Goal: Navigation & Orientation: Find specific page/section

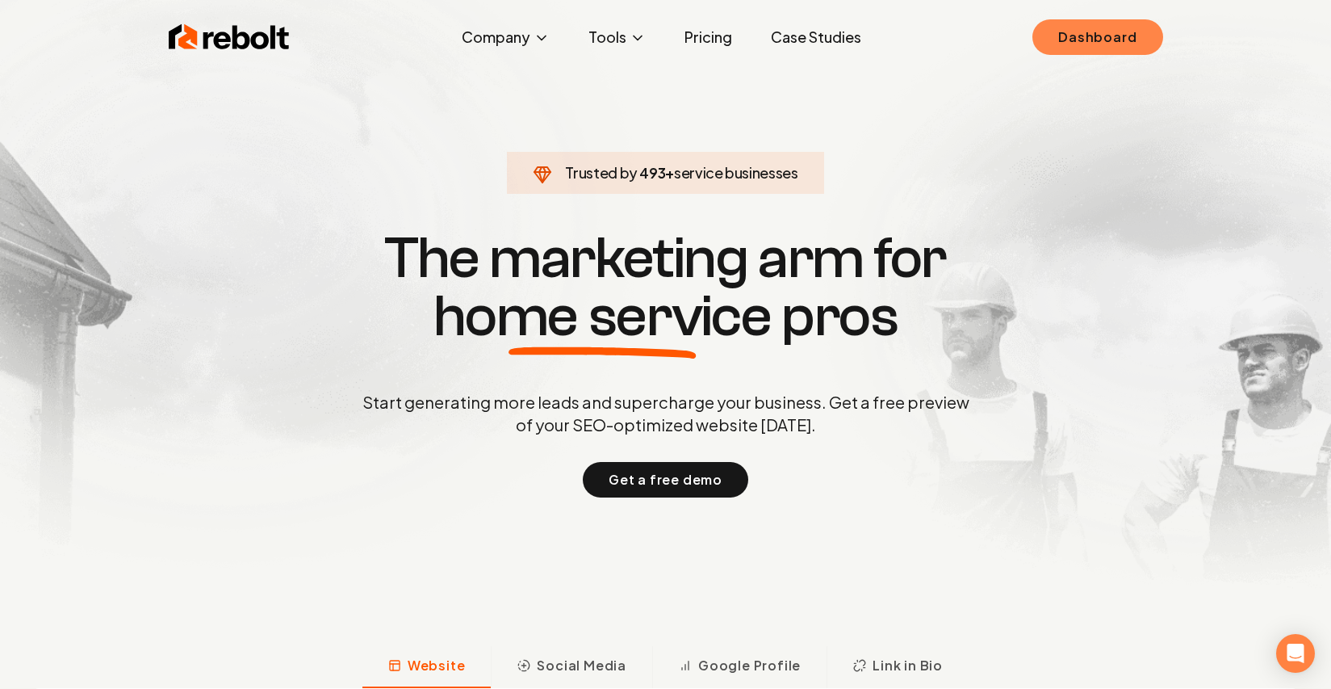
click at [1089, 36] on link "Dashboard" at bounding box center [1097, 37] width 130 height 36
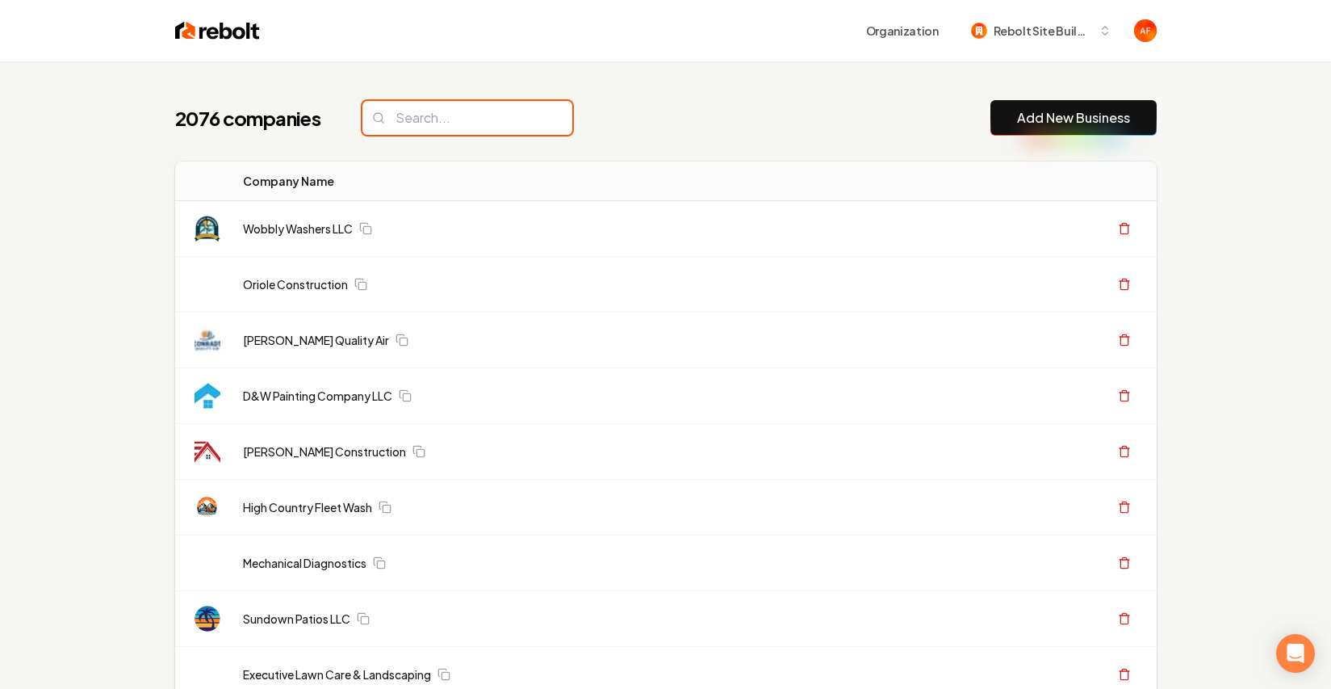
click at [470, 118] on input "search" at bounding box center [467, 118] width 210 height 34
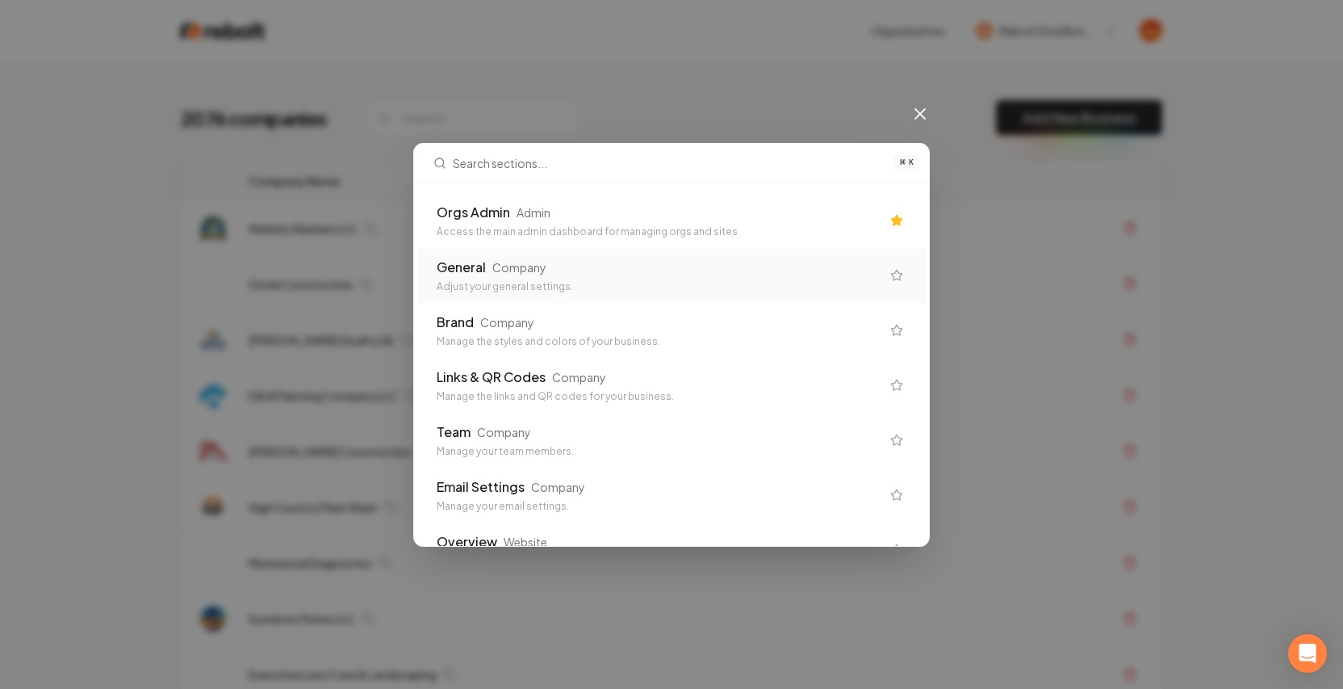
click at [756, 228] on div "Access the main admin dashboard for managing orgs and sites" at bounding box center [659, 231] width 444 height 13
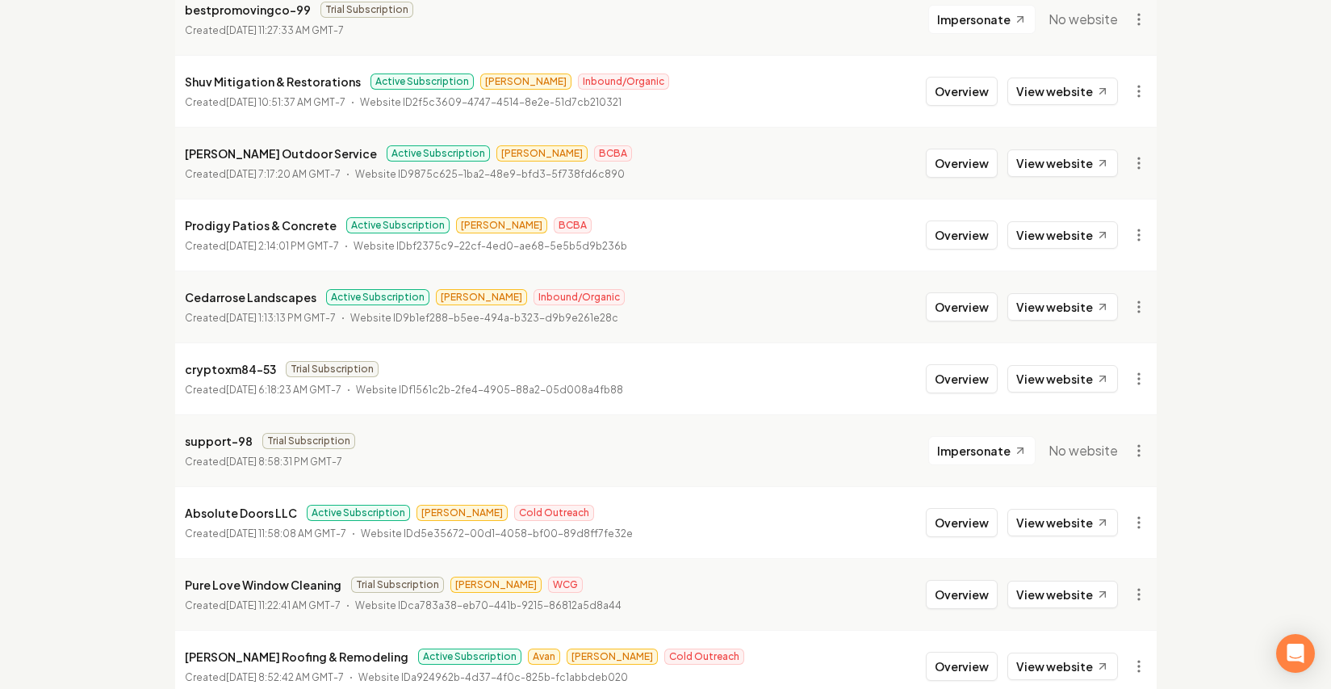
scroll to position [1756, 0]
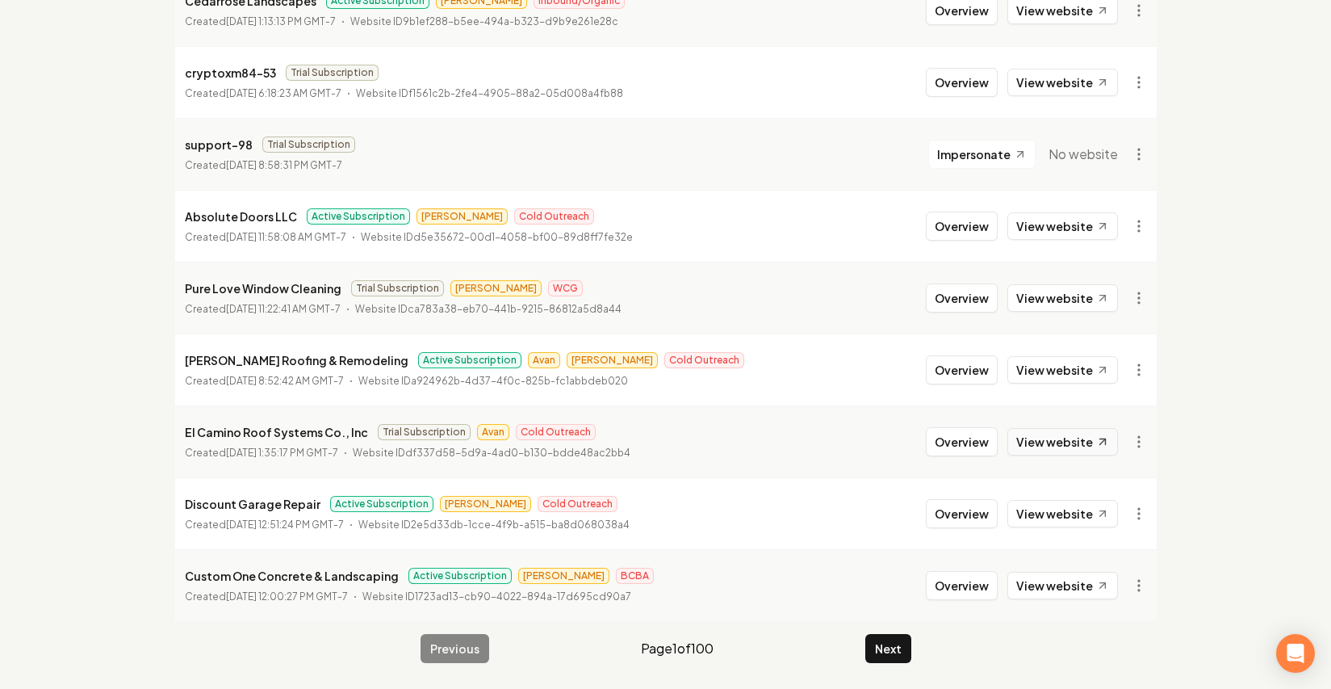
click at [1080, 435] on link "View website" at bounding box center [1062, 441] width 111 height 27
click at [893, 642] on button "Next" at bounding box center [888, 648] width 46 height 29
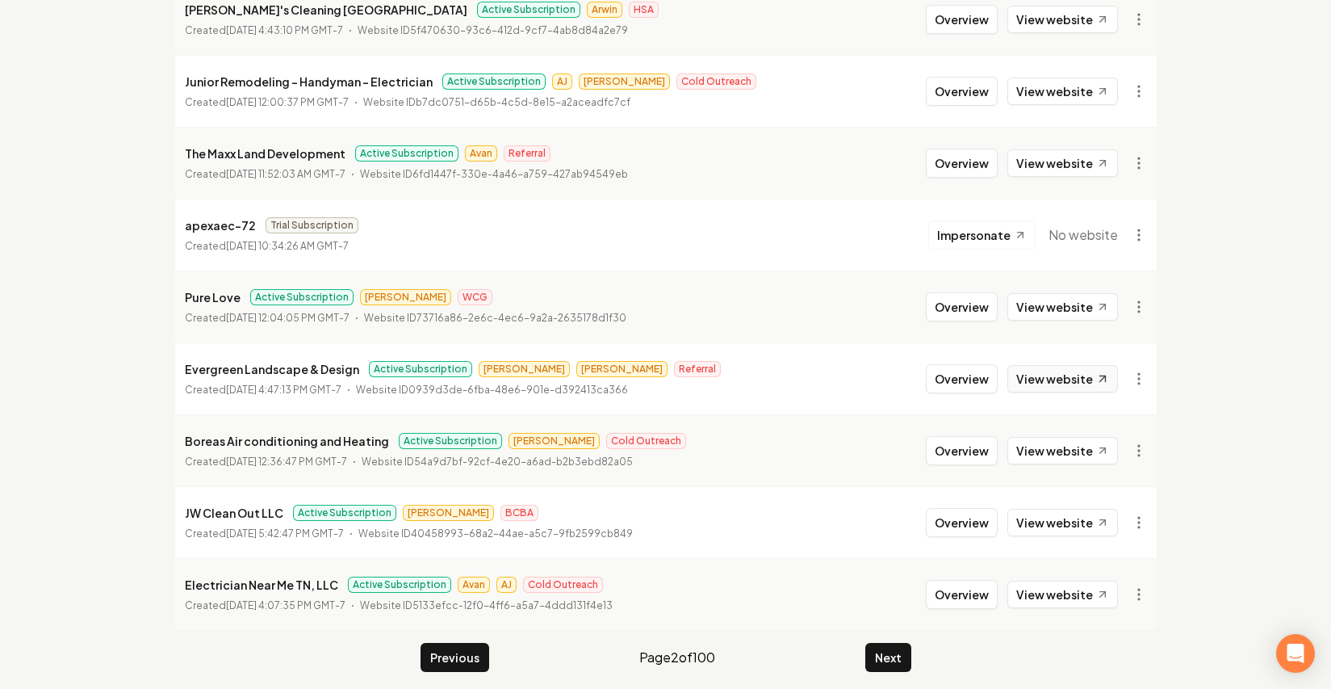
scroll to position [1756, 0]
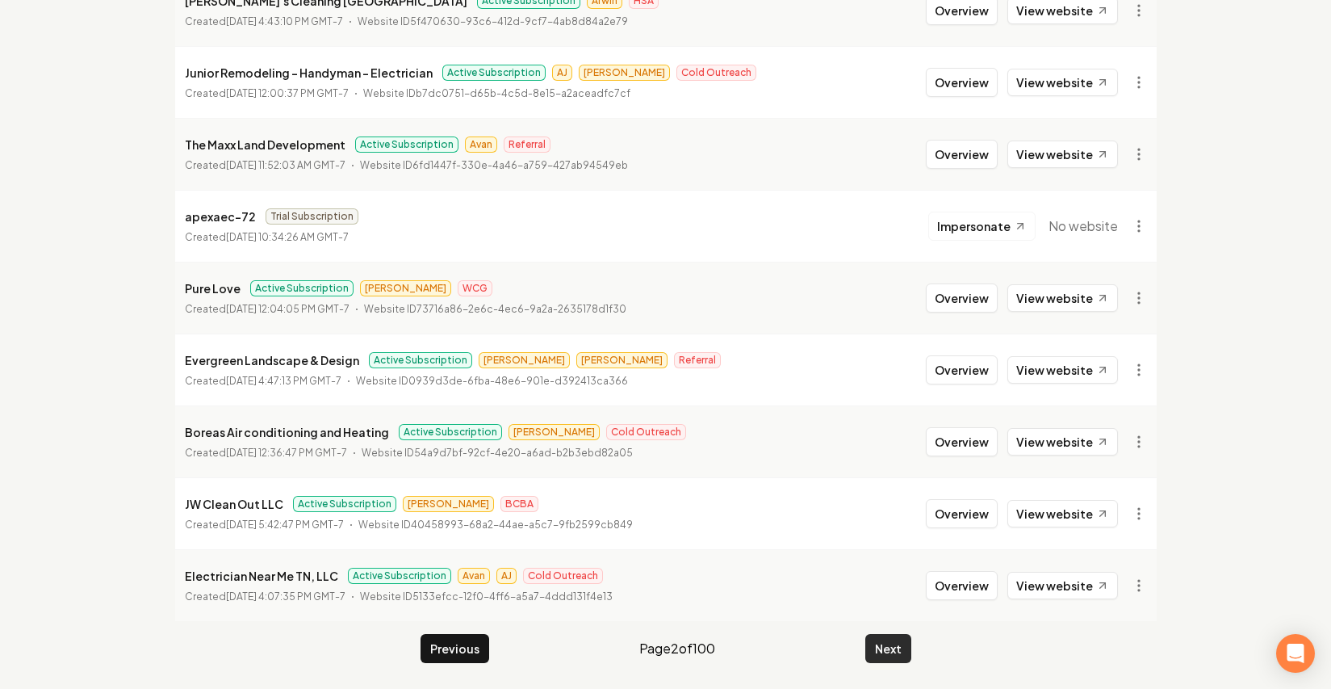
click at [896, 643] on button "Next" at bounding box center [888, 648] width 46 height 29
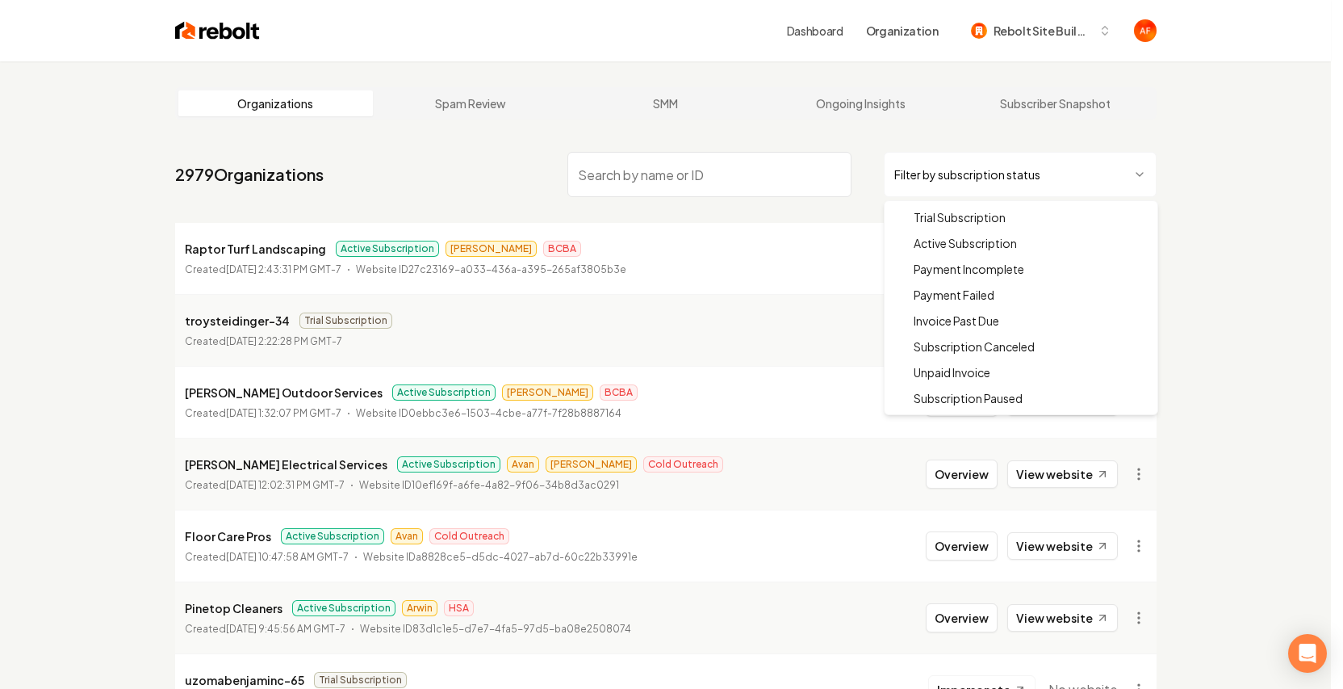
click at [1067, 180] on html "Dashboard Organization Rebolt Site Builder Organizations Spam Review SMM Ongoin…" at bounding box center [671, 344] width 1343 height 689
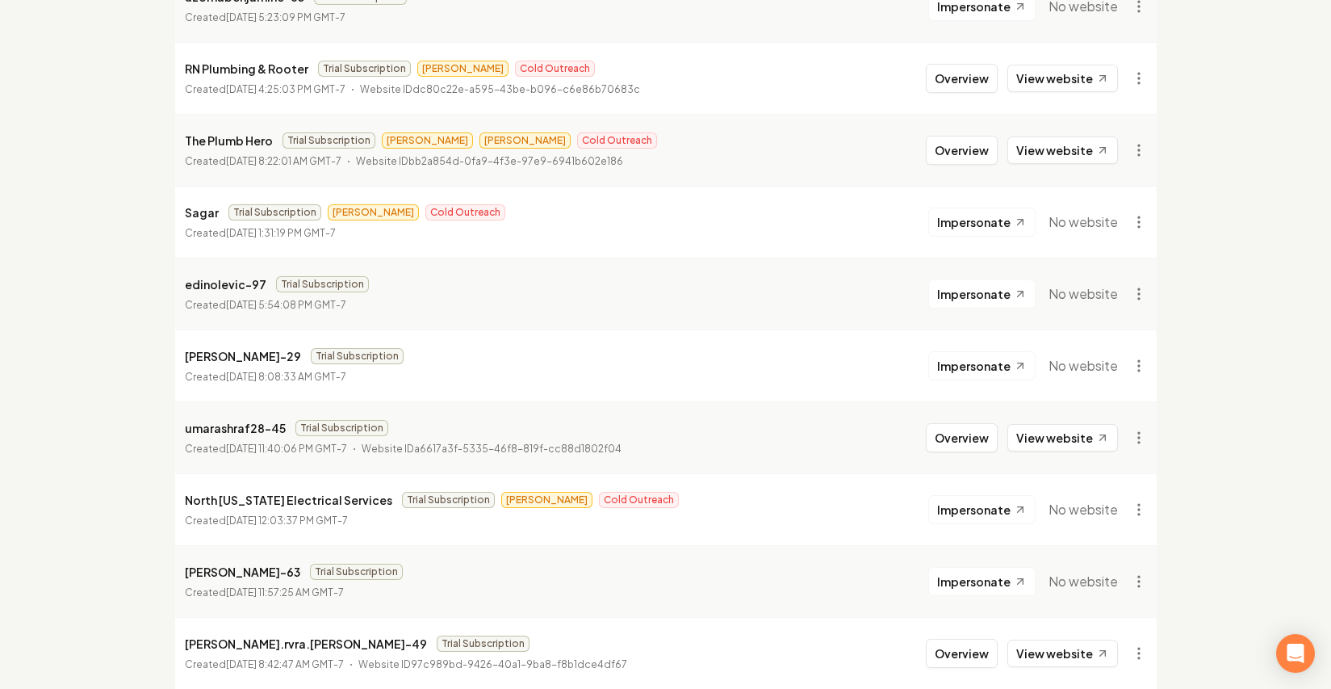
scroll to position [1733, 0]
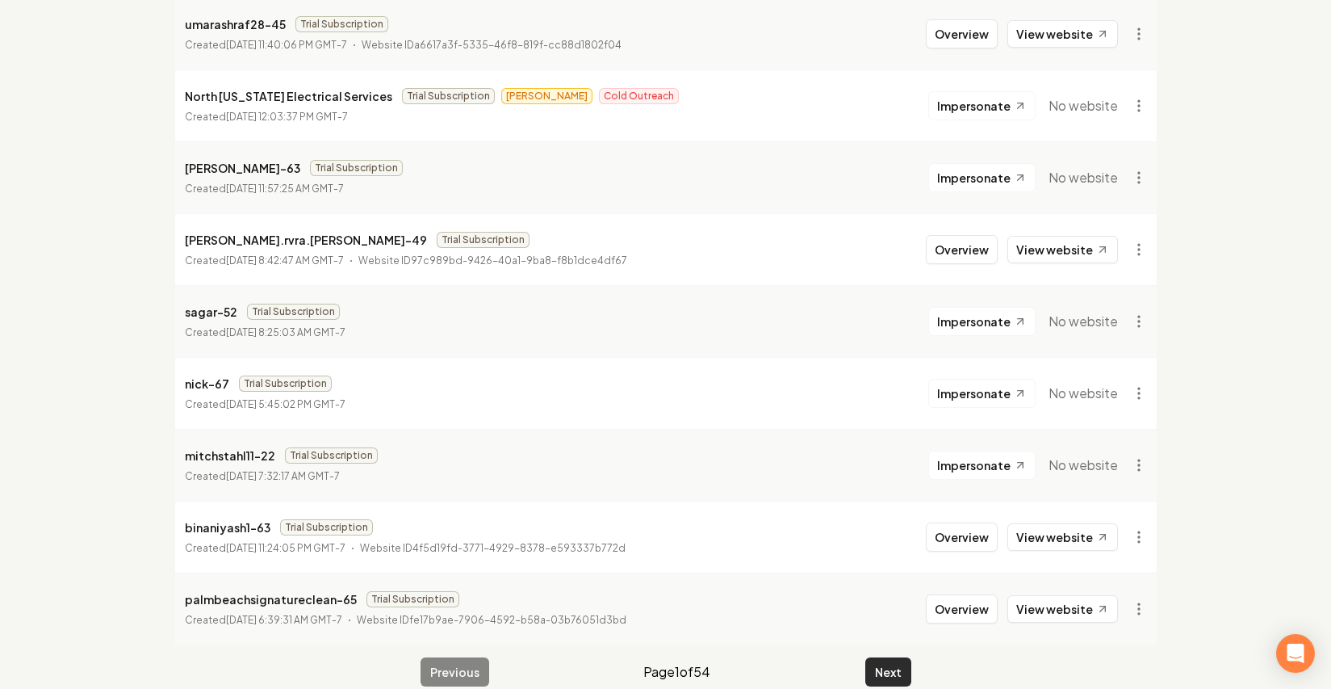
click at [890, 667] on button "Next" at bounding box center [888, 671] width 46 height 29
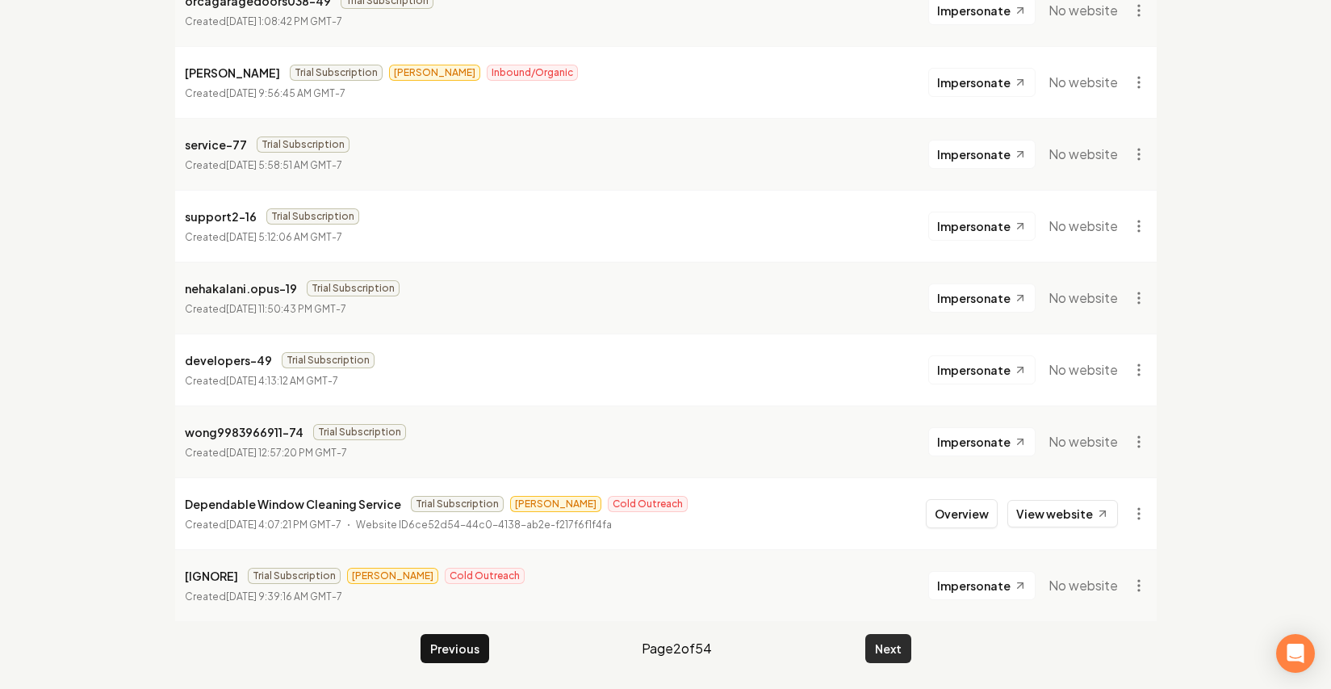
click at [890, 654] on button "Next" at bounding box center [888, 648] width 46 height 29
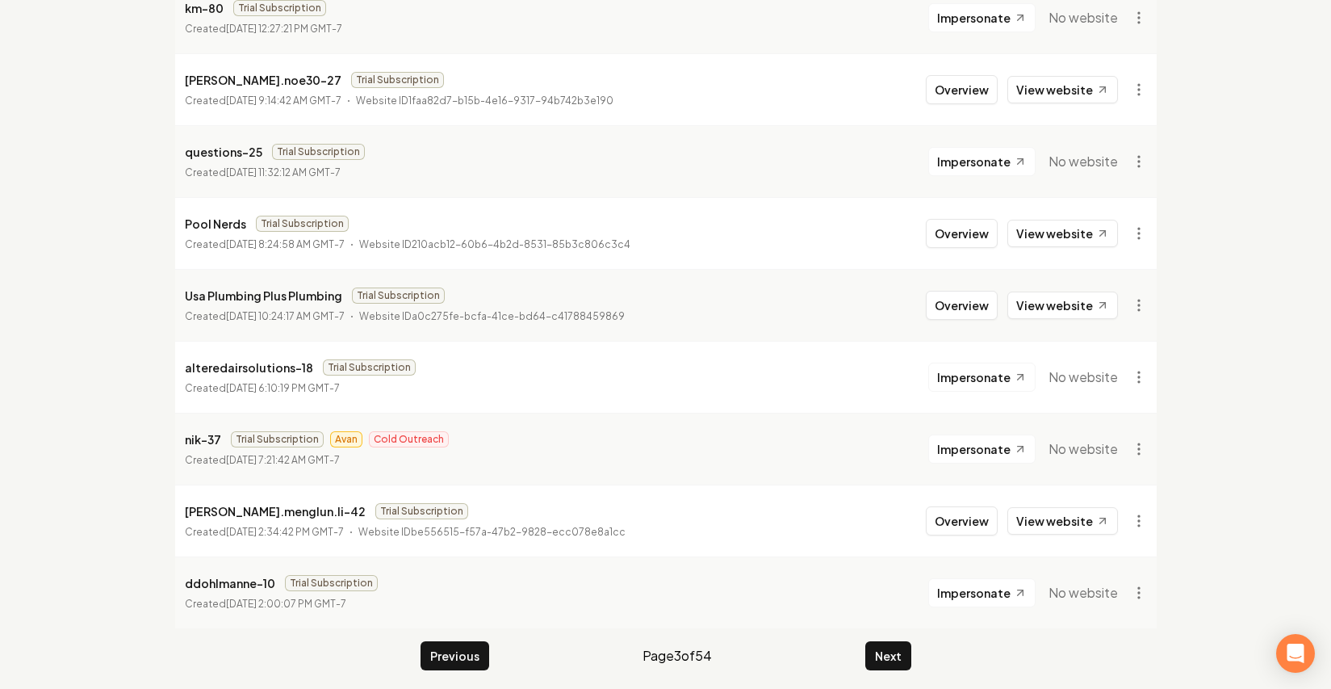
scroll to position [1756, 0]
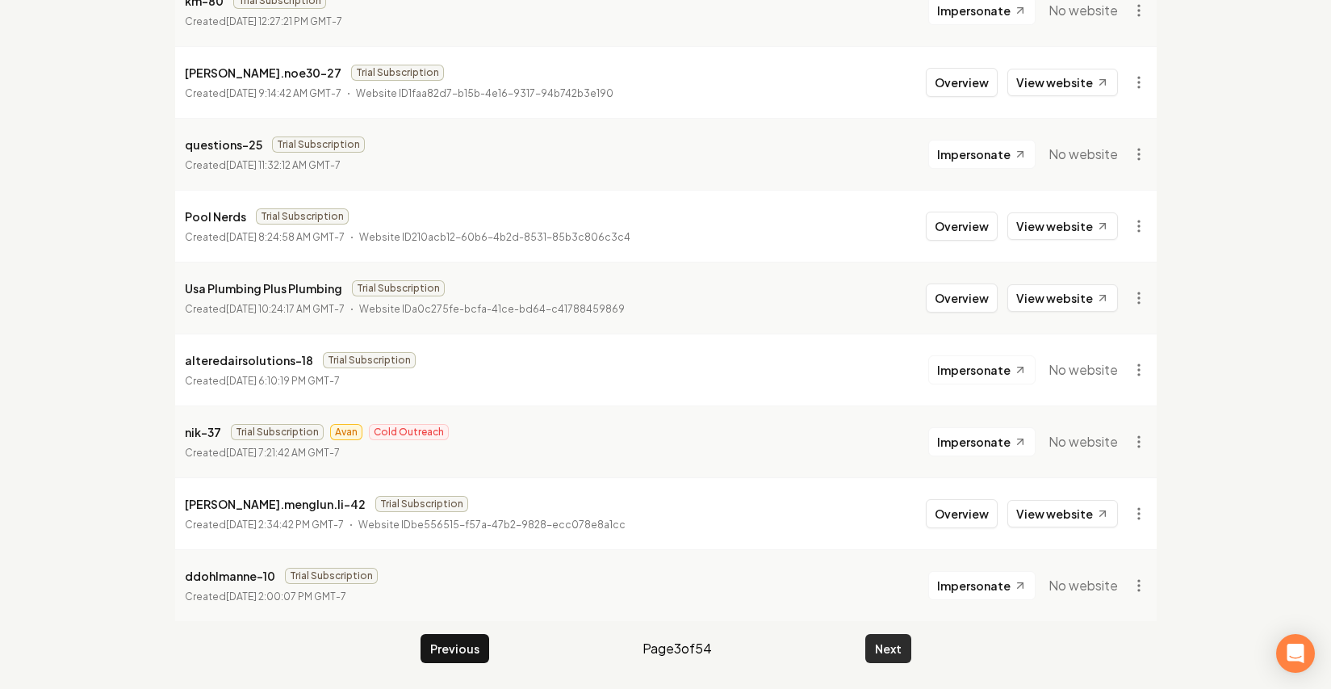
click at [890, 650] on button "Next" at bounding box center [888, 648] width 46 height 29
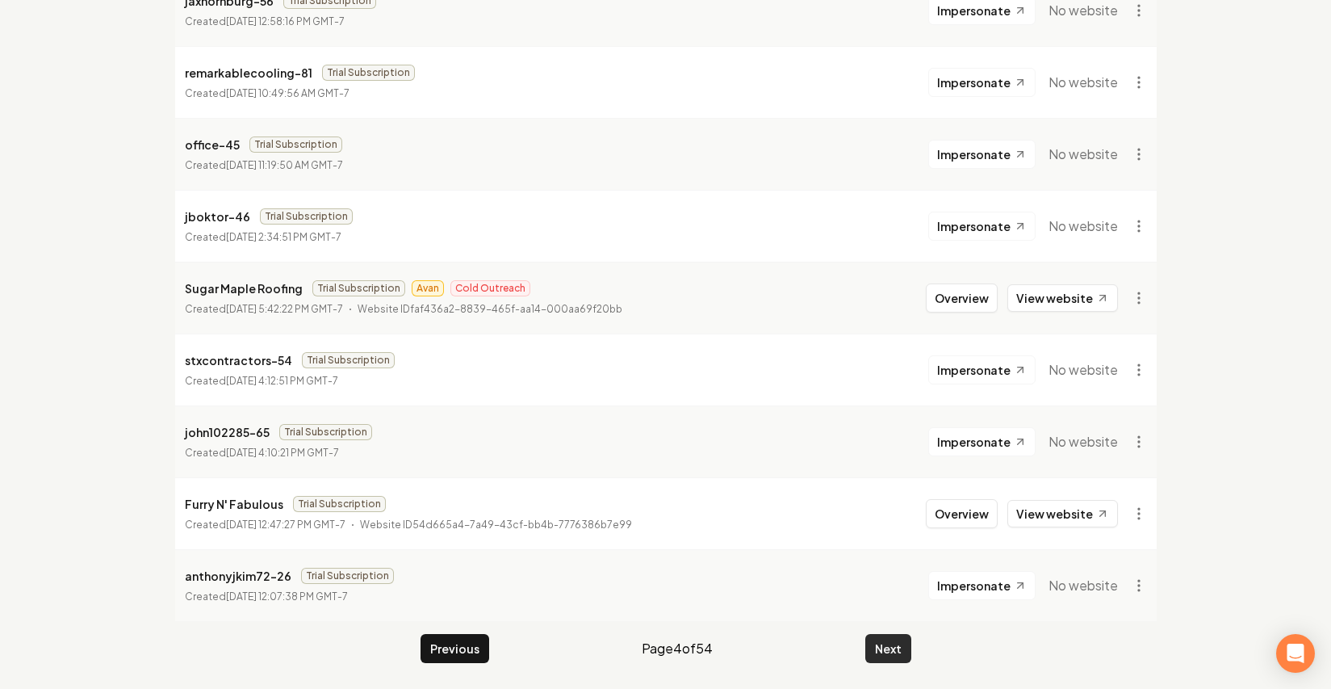
click at [878, 644] on button "Next" at bounding box center [888, 648] width 46 height 29
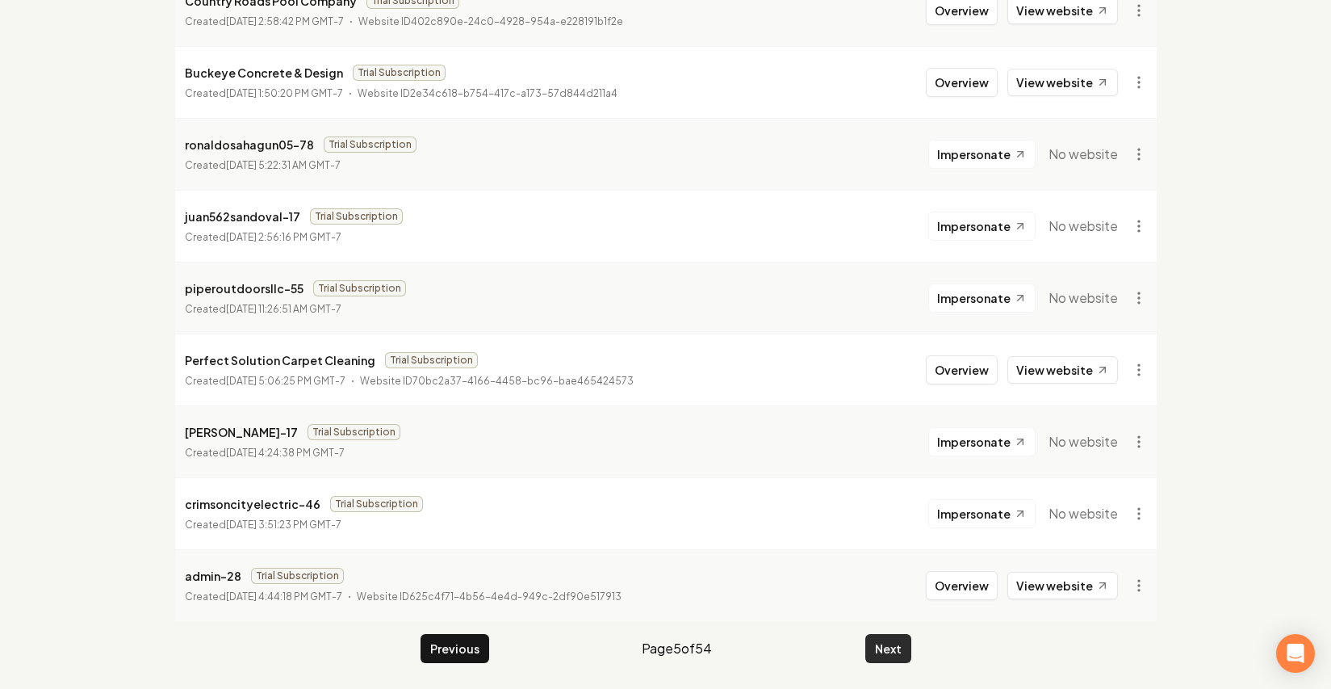
click at [885, 650] on button "Next" at bounding box center [888, 648] width 46 height 29
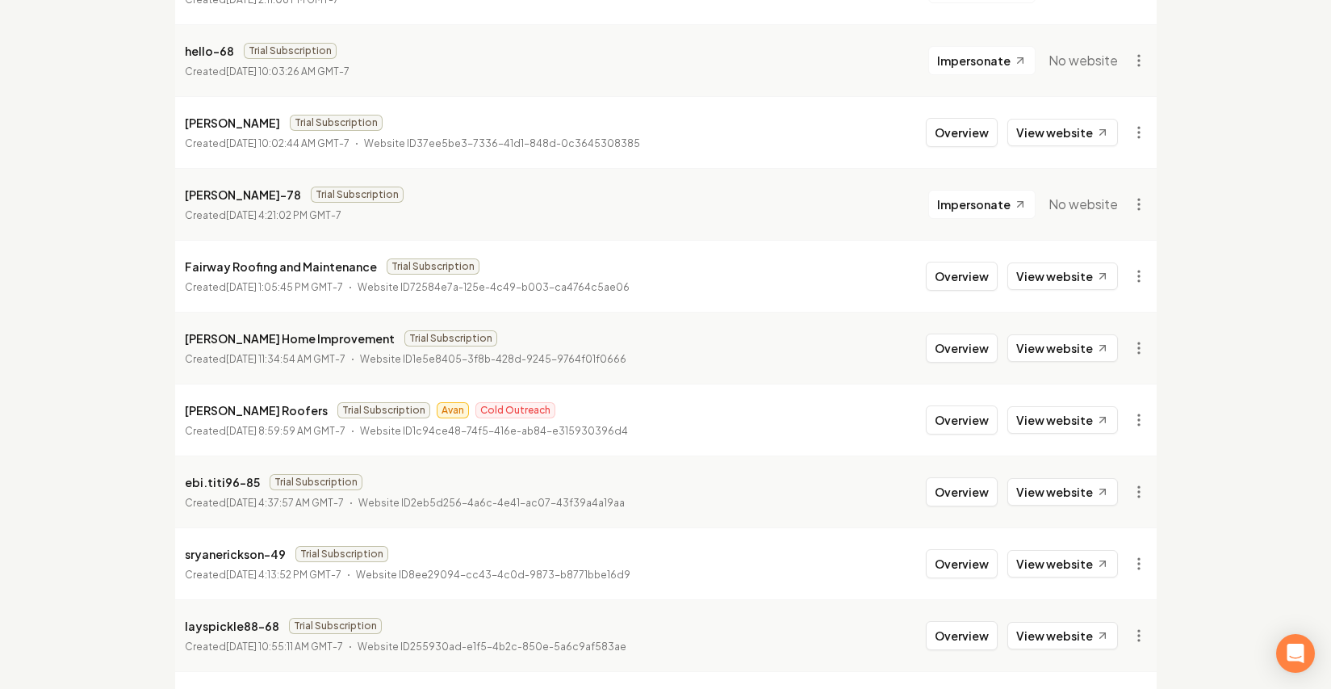
scroll to position [989, 0]
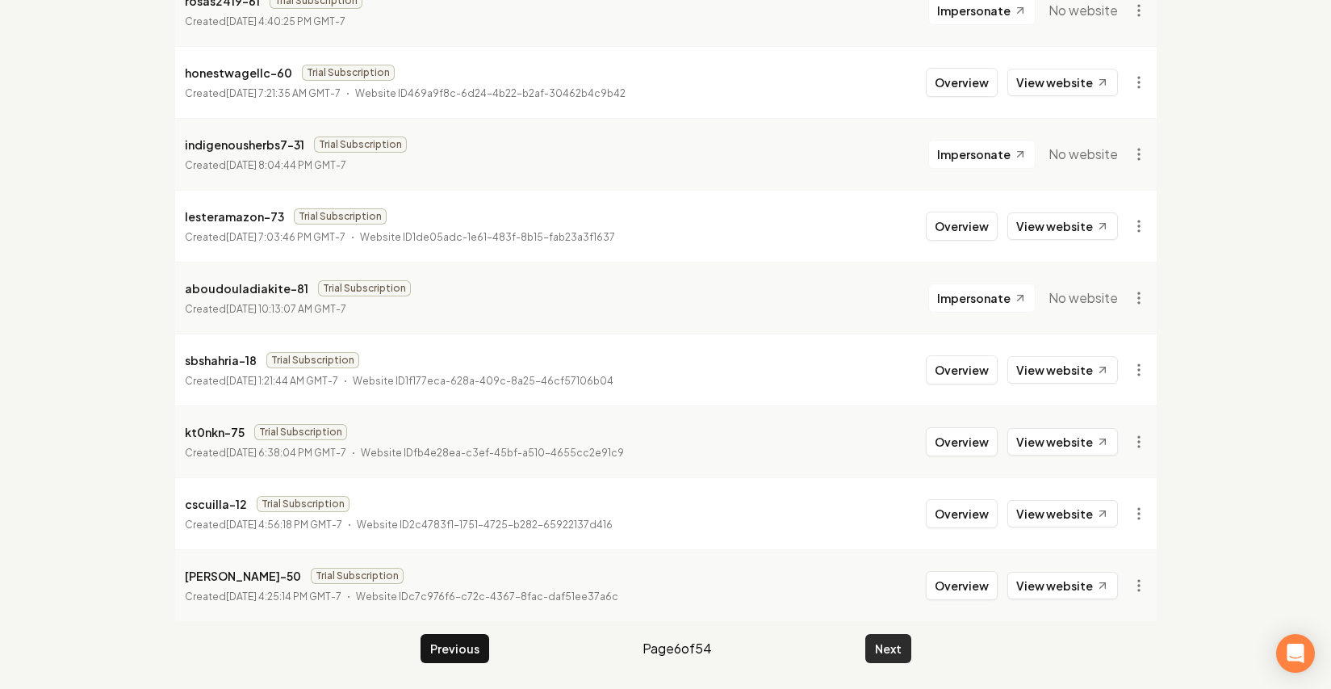
click at [872, 658] on button "Next" at bounding box center [888, 648] width 46 height 29
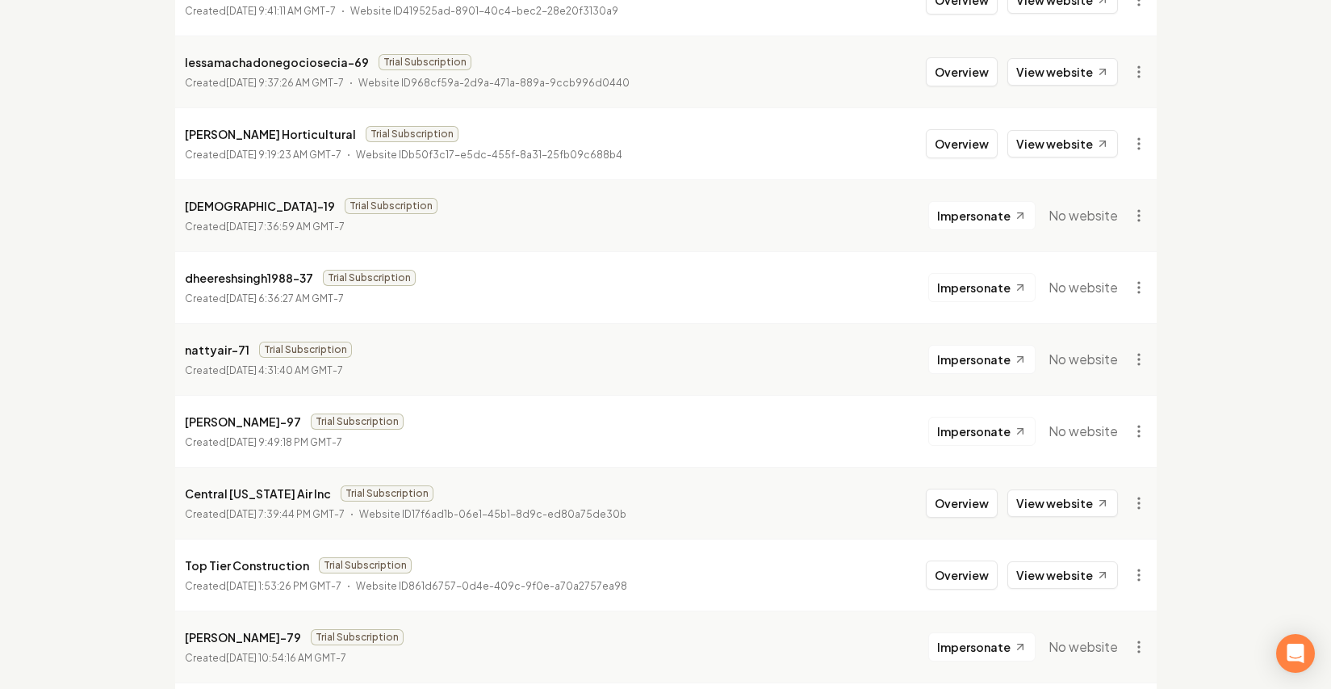
scroll to position [1756, 0]
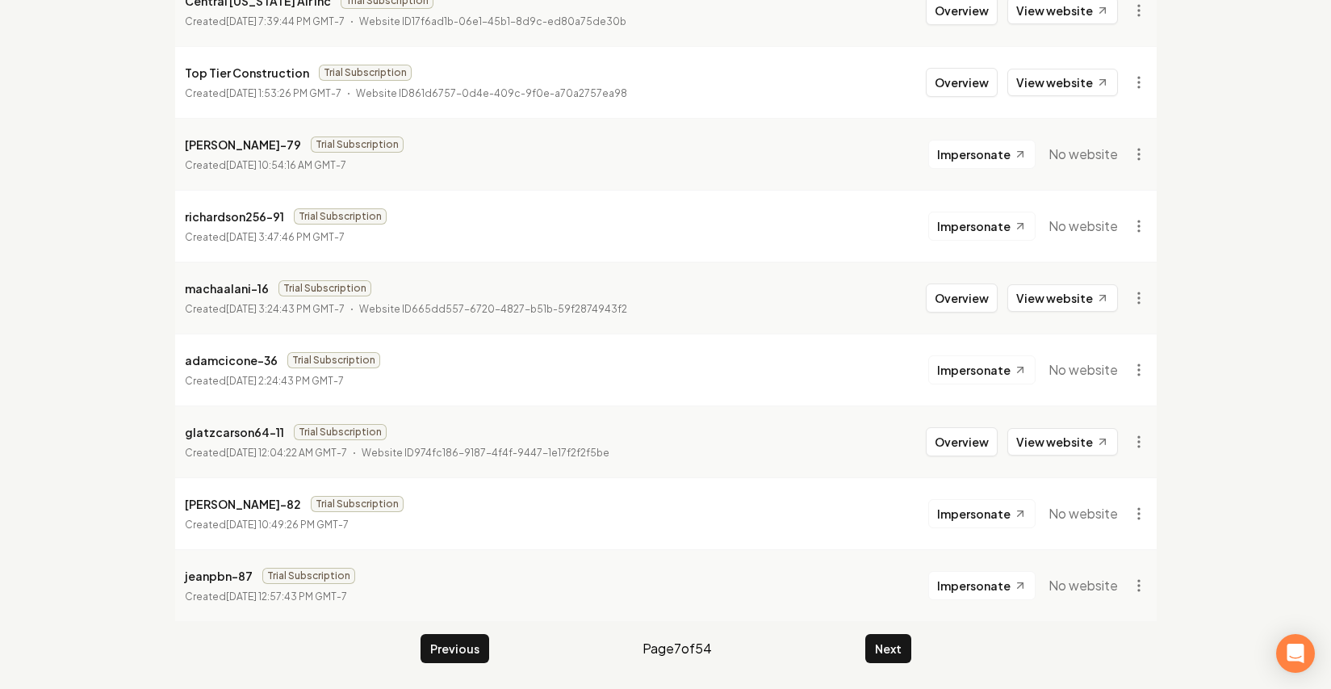
click at [863, 635] on div "Previous Page 7 of 54 Next" at bounding box center [666, 648] width 491 height 29
click at [866, 637] on button "Next" at bounding box center [888, 648] width 46 height 29
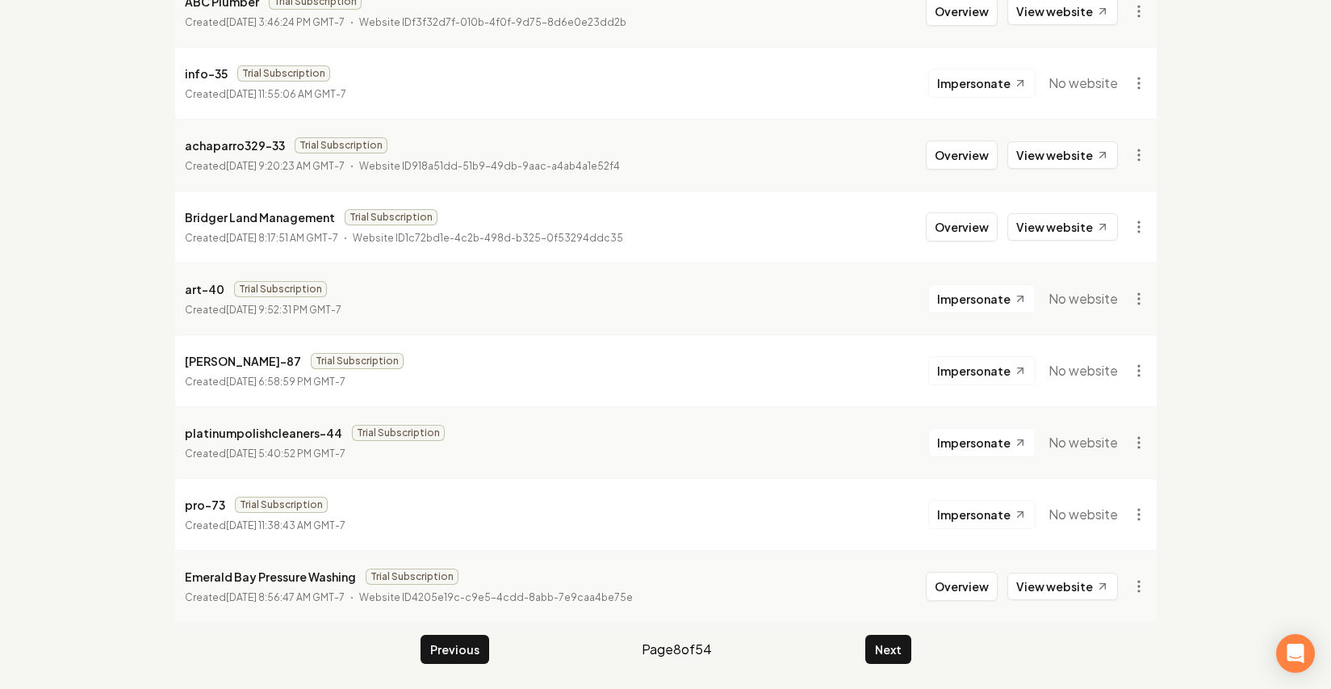
scroll to position [1756, 0]
drag, startPoint x: 930, startPoint y: 628, endPoint x: 866, endPoint y: 635, distance: 64.2
click at [869, 638] on button "Next" at bounding box center [888, 648] width 46 height 29
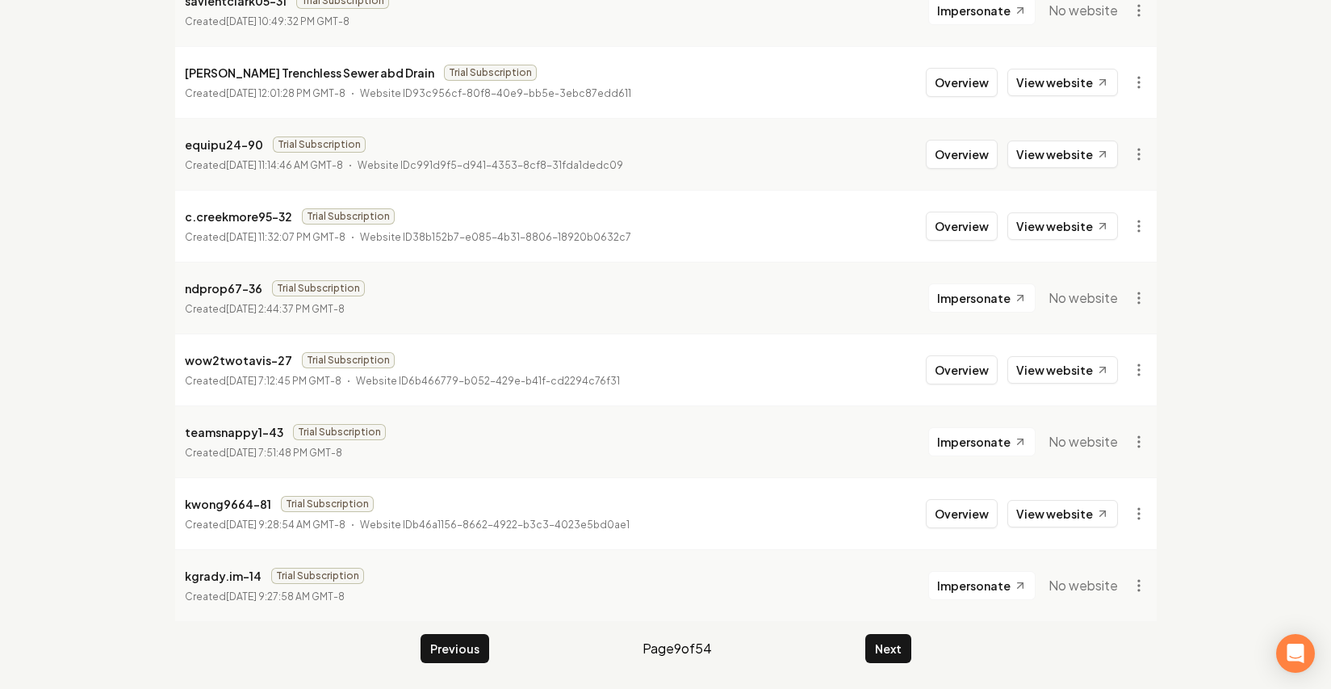
drag, startPoint x: 890, startPoint y: 641, endPoint x: 907, endPoint y: 606, distance: 38.6
click at [890, 641] on button "Next" at bounding box center [888, 648] width 46 height 29
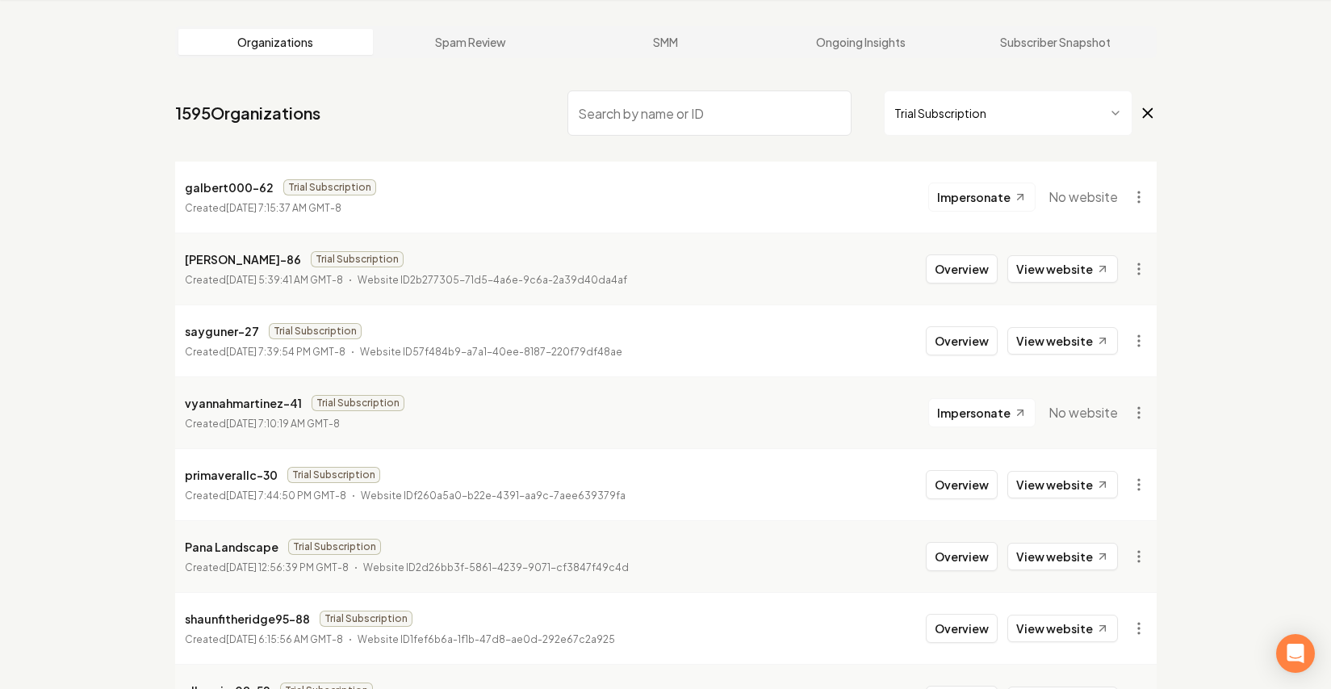
scroll to position [1756, 0]
